Goal: Find specific page/section: Find specific page/section

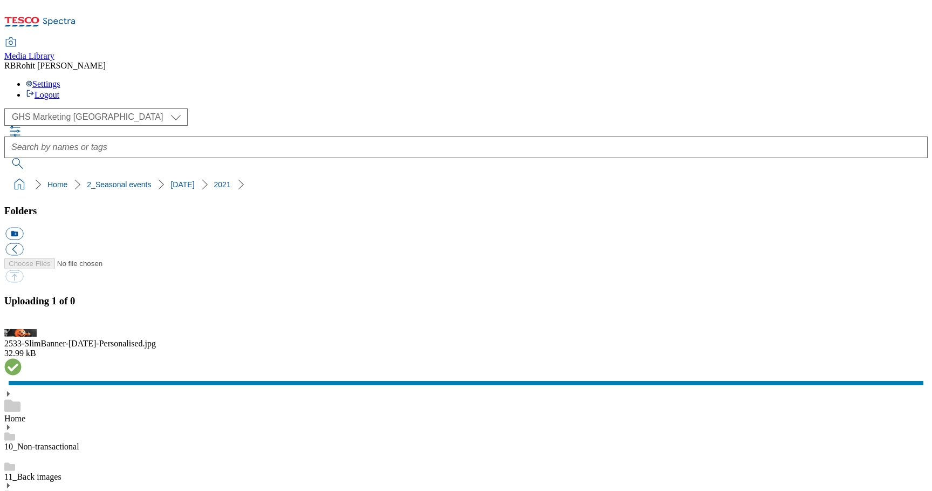
select select "flare-ghs-mktg"
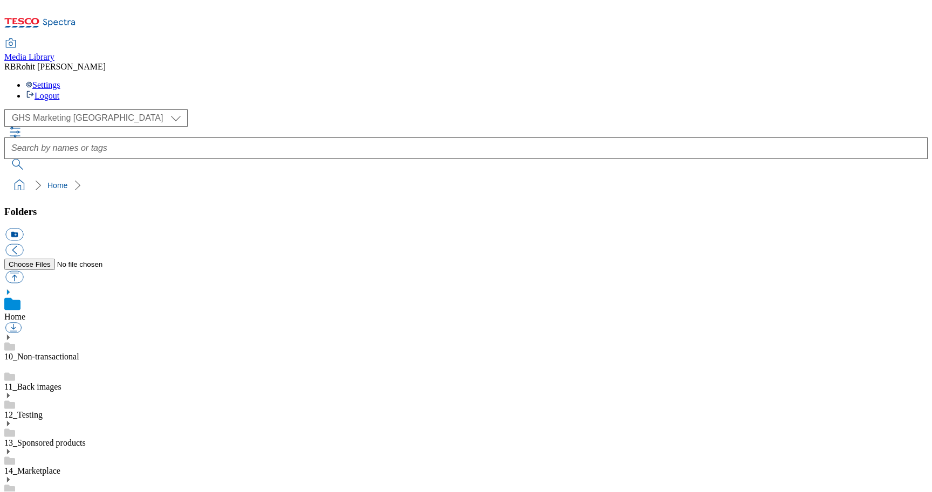
scroll to position [2, 0]
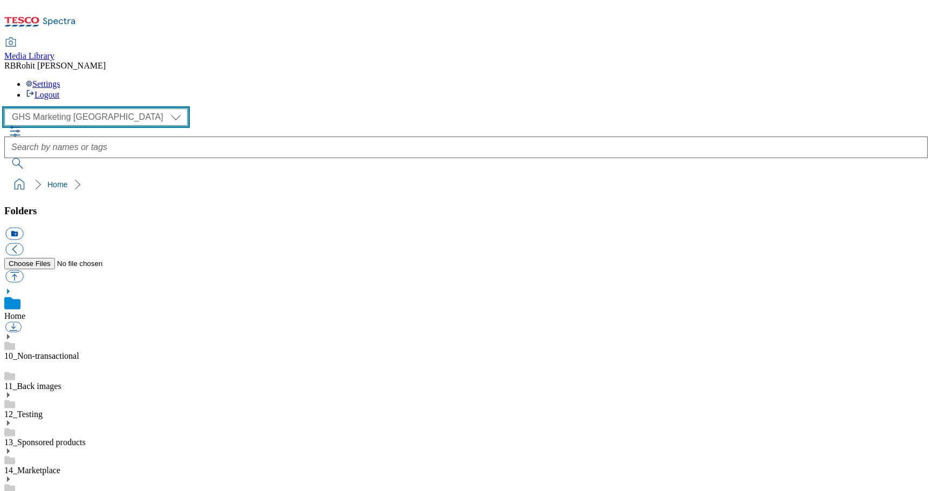
click at [84, 108] on select "Clubcard Marketing Clubcard ROI Dotcom UK GHS Marketing UK GHS ROI Realfood Tes…" at bounding box center [95, 116] width 183 height 17
click at [8, 108] on select "Clubcard Marketing Clubcard ROI Dotcom UK GHS Marketing UK GHS ROI Realfood Tes…" at bounding box center [95, 116] width 183 height 17
click at [80, 108] on select "Clubcard Marketing Clubcard ROI Dotcom UK GHS Marketing UK GHS ROI Realfood Tes…" at bounding box center [95, 116] width 183 height 17
select select "flare-ghs-roi"
click at [8, 108] on select "Clubcard Marketing Clubcard ROI Dotcom UK GHS Marketing UK GHS ROI Realfood Tes…" at bounding box center [95, 116] width 183 height 17
